Goal: Find specific page/section: Find specific page/section

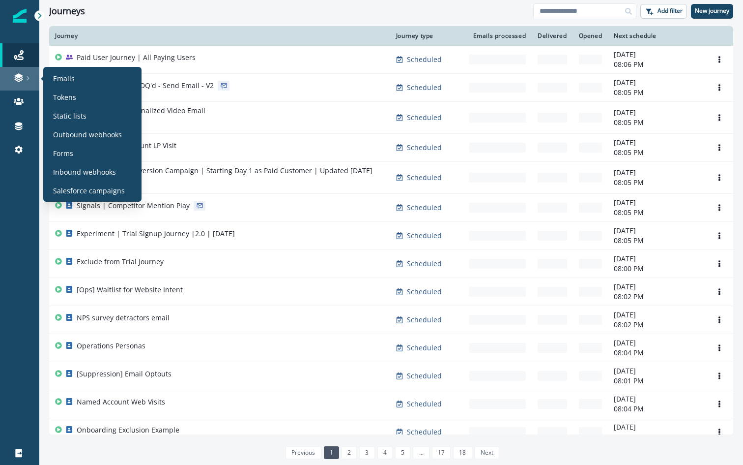
click at [23, 72] on link at bounding box center [19, 79] width 39 height 24
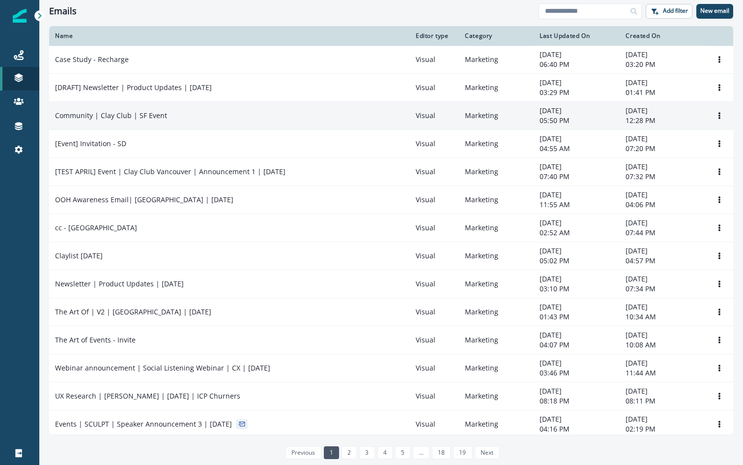
click at [204, 117] on div "Community | Clay Club | SF Event" at bounding box center [229, 116] width 349 height 10
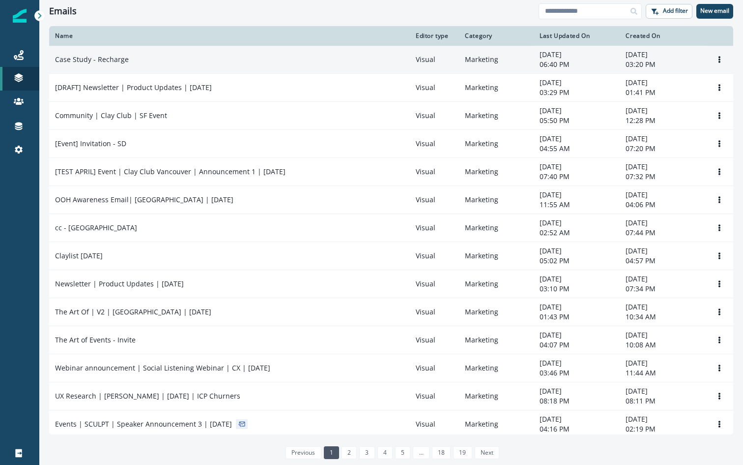
click at [93, 60] on p "Case Study - Recharge" at bounding box center [92, 60] width 74 height 10
